Goal: Task Accomplishment & Management: Manage account settings

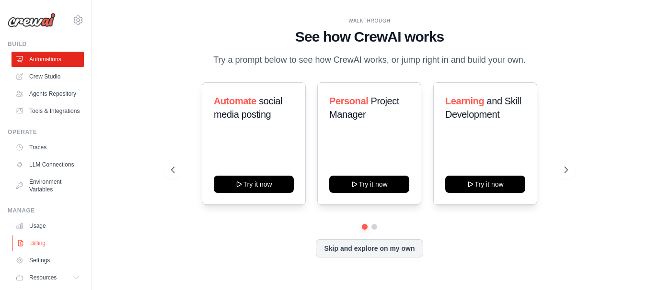
click at [42, 251] on link "Billing" at bounding box center [48, 243] width 72 height 15
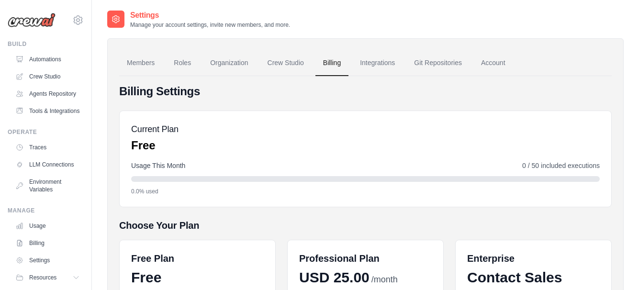
scroll to position [144, 0]
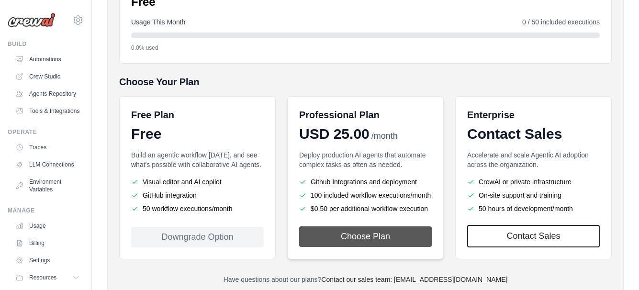
click at [346, 234] on button "Choose Plan" at bounding box center [365, 237] width 133 height 21
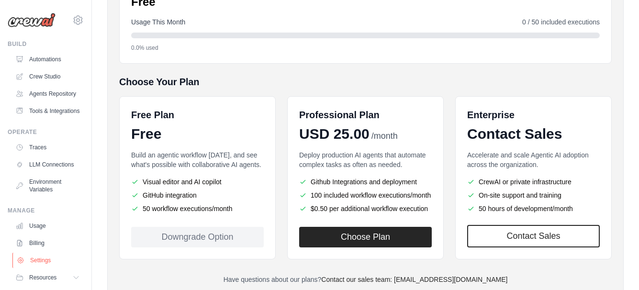
click at [44, 268] on link "Settings" at bounding box center [48, 260] width 72 height 15
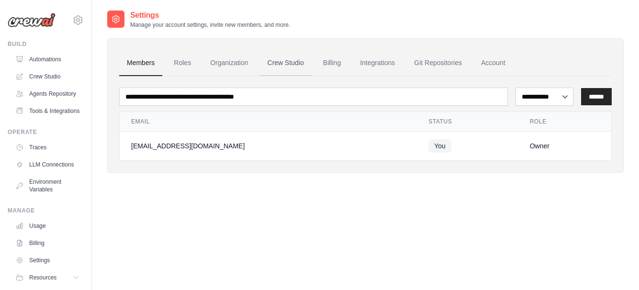
click at [293, 60] on link "Crew Studio" at bounding box center [286, 63] width 52 height 26
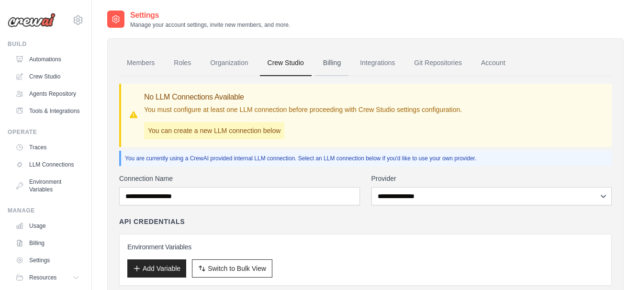
click at [336, 65] on link "Billing" at bounding box center [332, 63] width 33 height 26
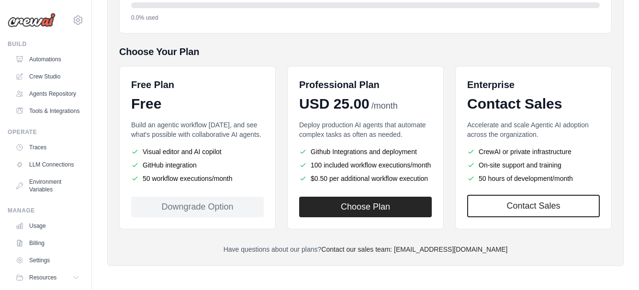
scroll to position [175, 0]
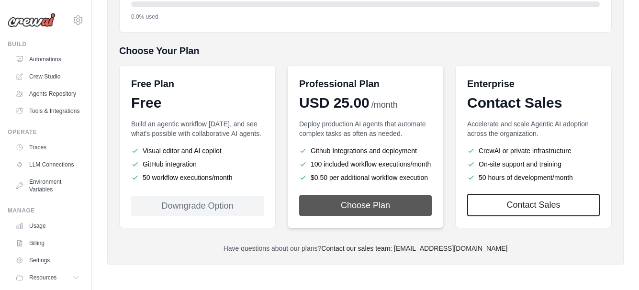
click at [362, 208] on button "Choose Plan" at bounding box center [365, 205] width 133 height 21
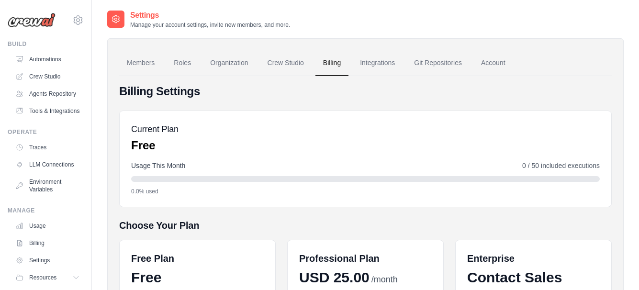
scroll to position [19, 0]
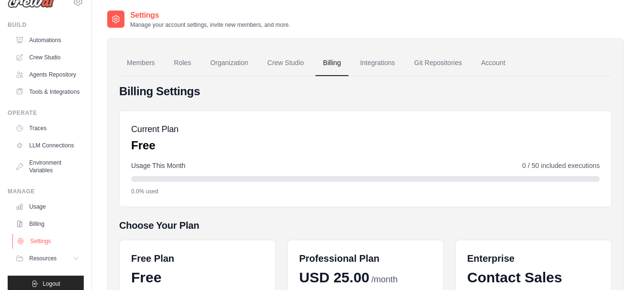
click at [46, 249] on link "Settings" at bounding box center [48, 241] width 72 height 15
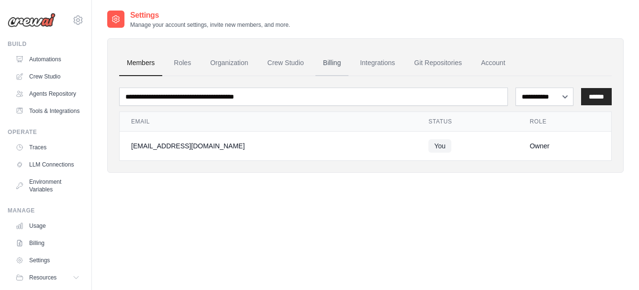
click at [329, 67] on link "Billing" at bounding box center [332, 63] width 33 height 26
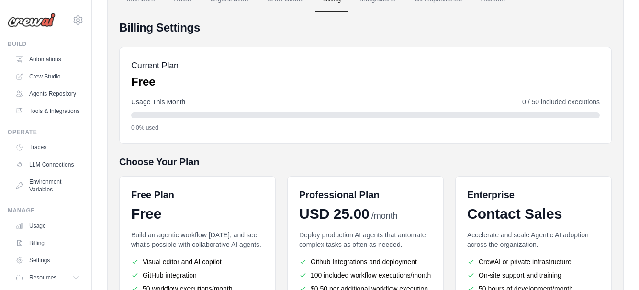
scroll to position [175, 0]
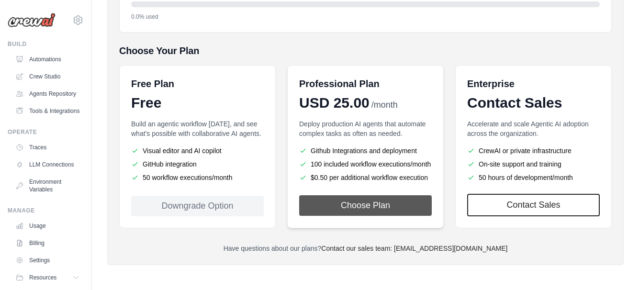
click at [361, 204] on button "Choose Plan" at bounding box center [365, 205] width 133 height 21
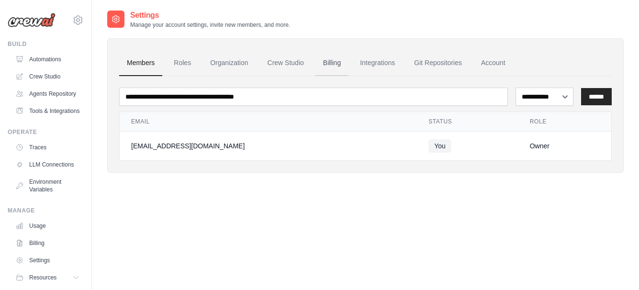
click at [326, 58] on link "Billing" at bounding box center [332, 63] width 33 height 26
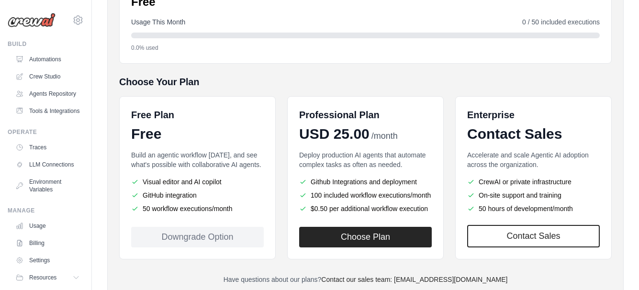
click at [173, 233] on div "Downgrade Option" at bounding box center [197, 237] width 133 height 21
click at [146, 120] on h6 "Free Plan" at bounding box center [152, 114] width 43 height 13
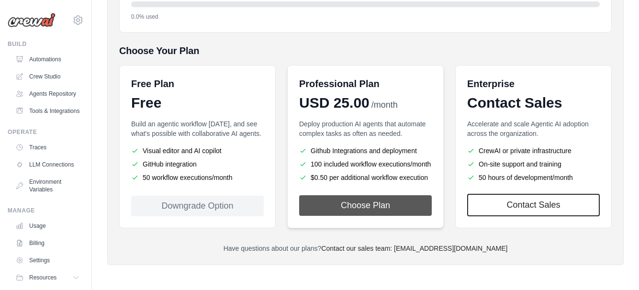
click at [382, 210] on button "Choose Plan" at bounding box center [365, 205] width 133 height 21
